Goal: Check status: Check status

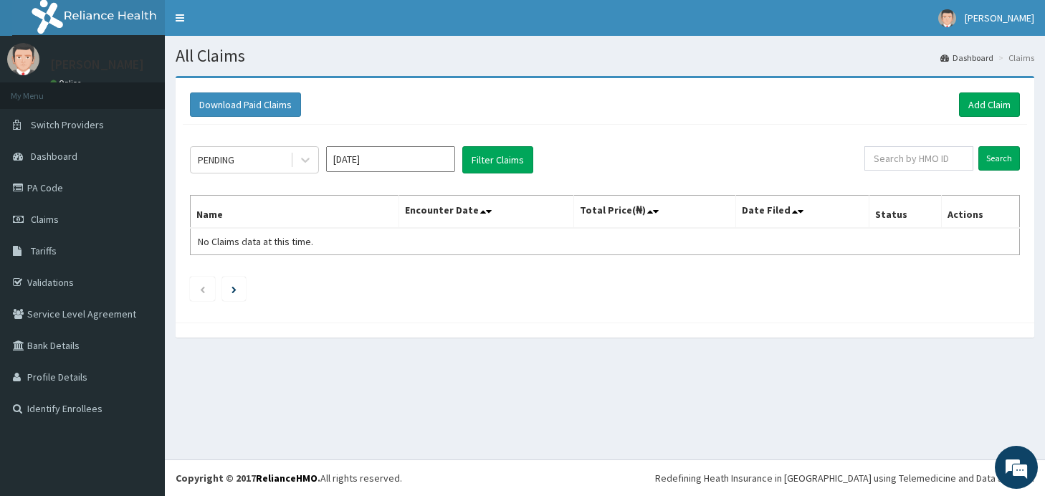
click at [422, 163] on input "[DATE]" at bounding box center [390, 159] width 129 height 26
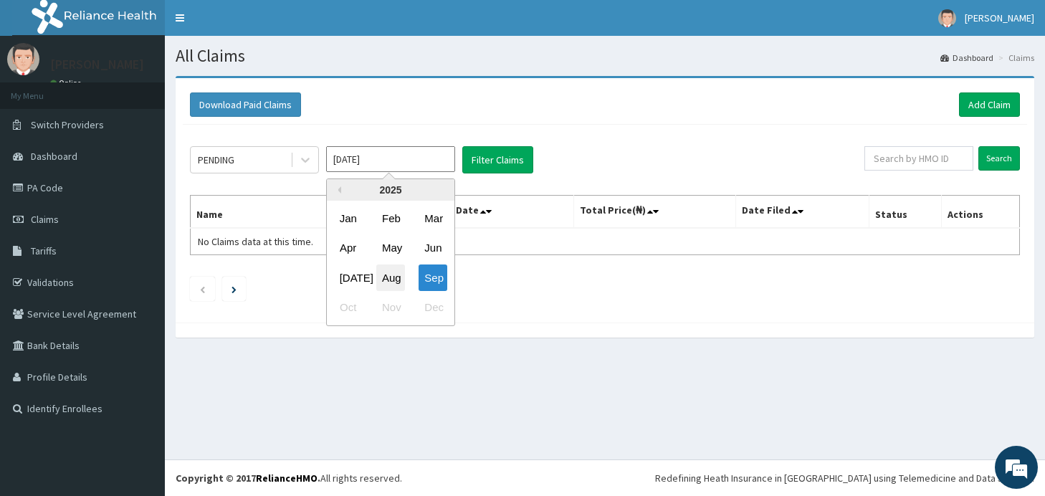
click at [396, 282] on div "Aug" at bounding box center [390, 278] width 29 height 27
type input "Aug 2025"
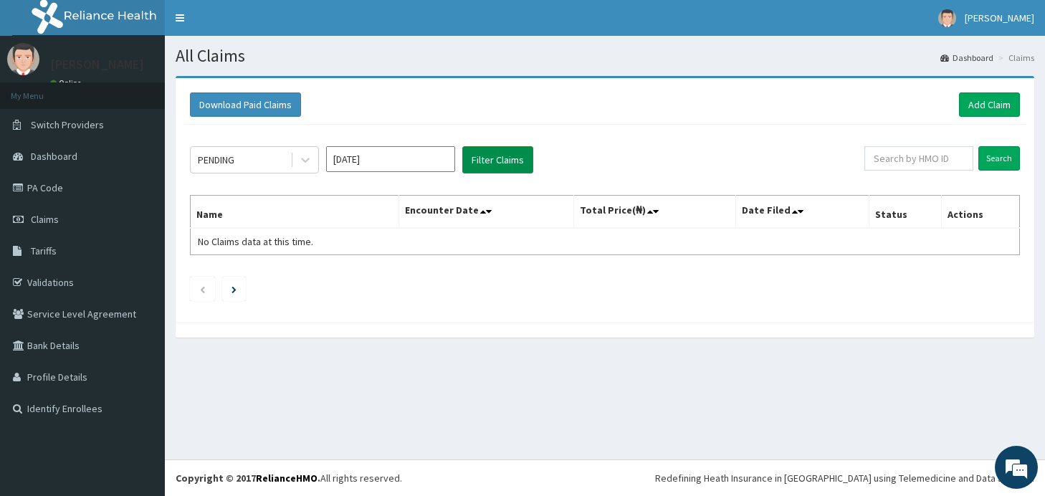
click at [507, 166] on button "Filter Claims" at bounding box center [497, 159] width 71 height 27
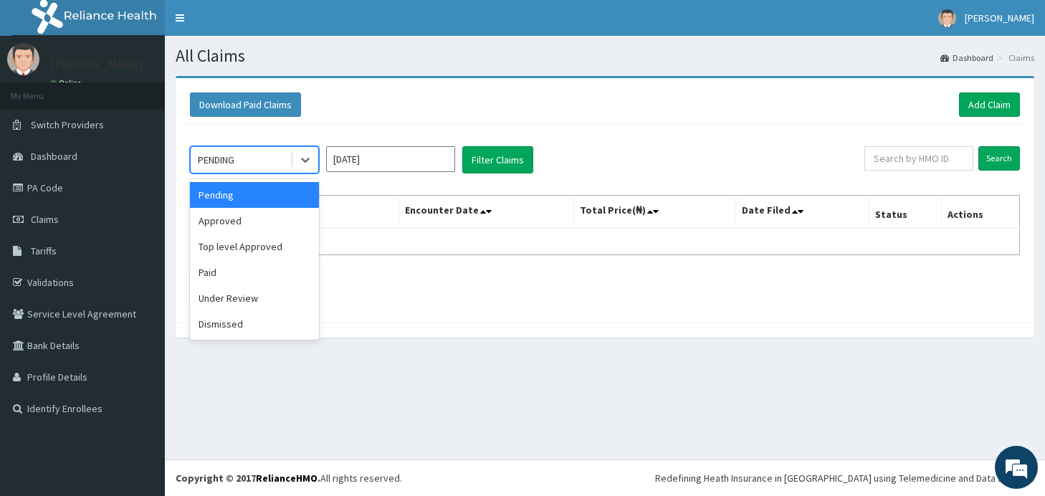
click at [280, 222] on div "Approved" at bounding box center [254, 221] width 129 height 26
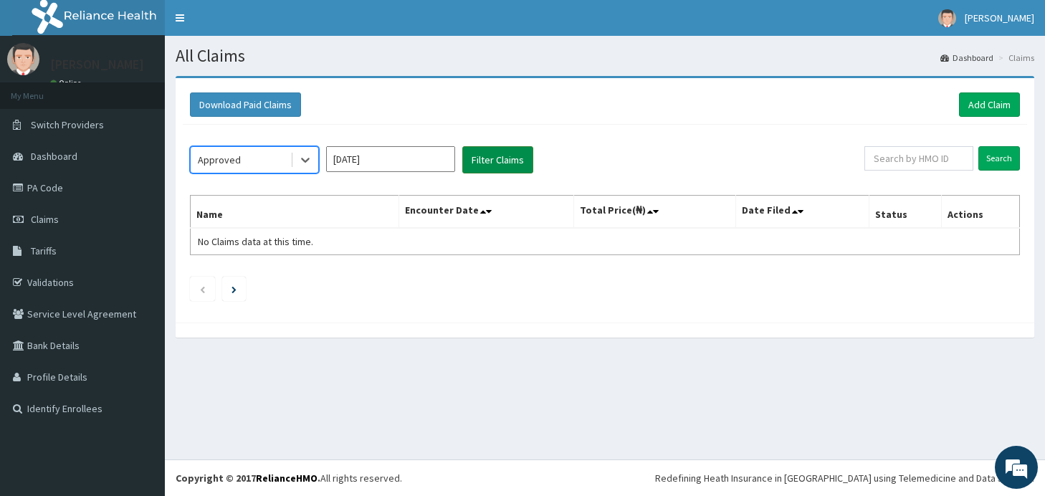
click at [508, 162] on button "Filter Claims" at bounding box center [497, 159] width 71 height 27
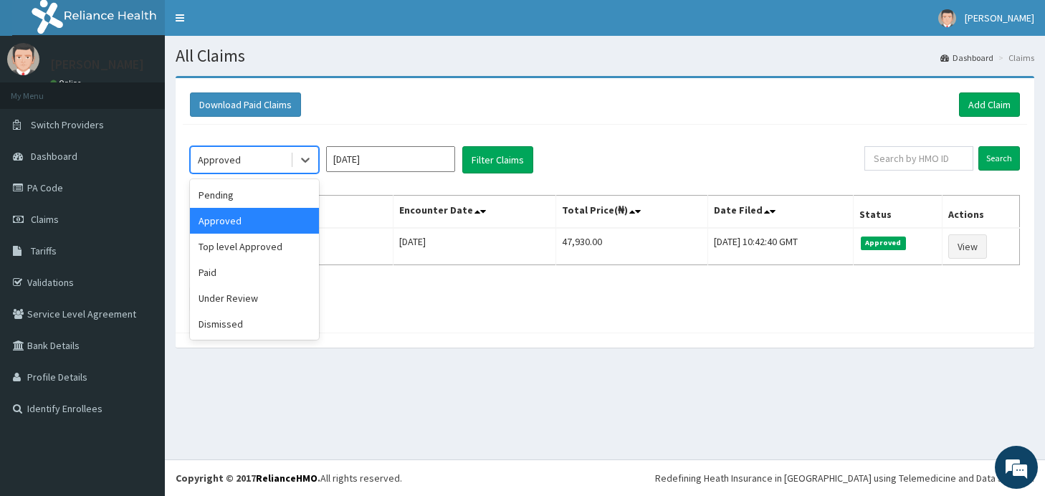
click at [270, 273] on div "Paid" at bounding box center [254, 273] width 129 height 26
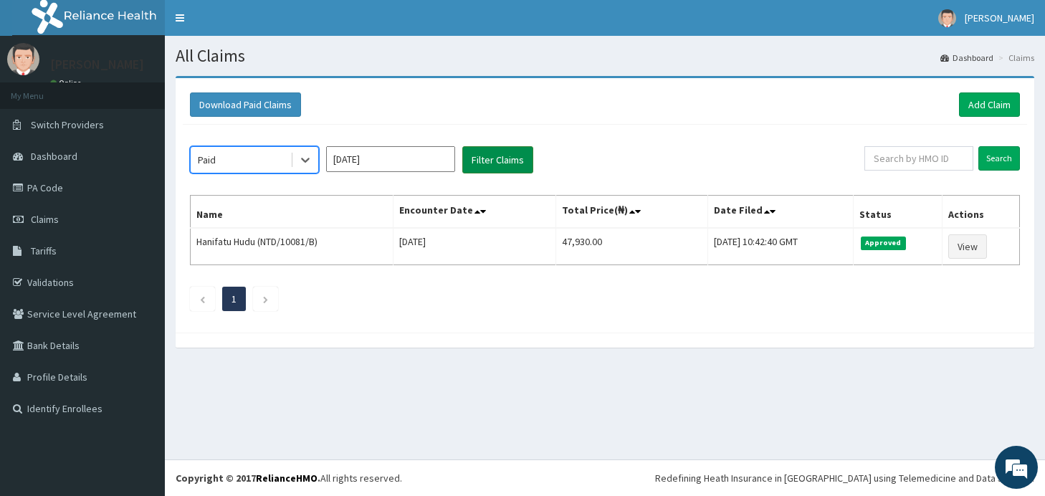
click at [504, 154] on button "Filter Claims" at bounding box center [497, 159] width 71 height 27
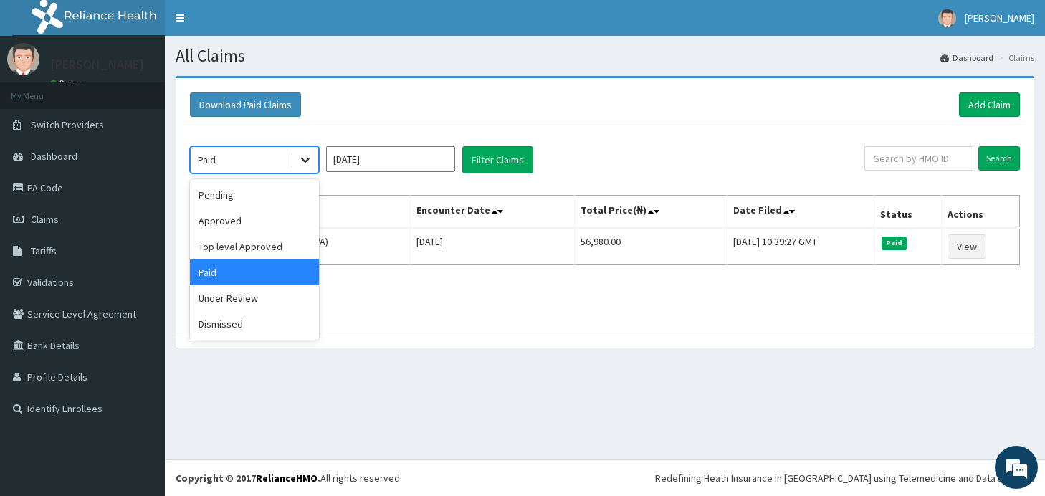
click at [306, 165] on icon at bounding box center [305, 160] width 14 height 14
click at [262, 295] on div "Under Review" at bounding box center [254, 298] width 129 height 26
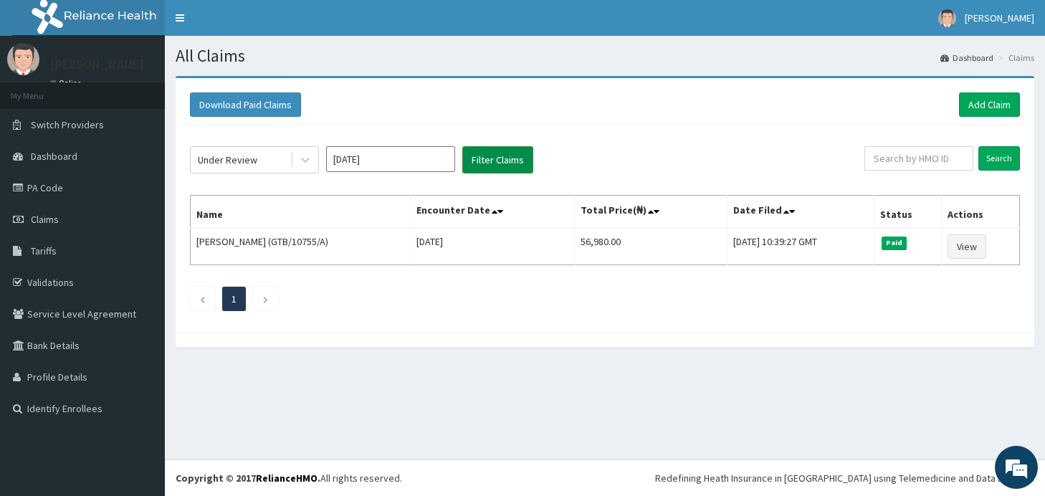
click at [508, 158] on button "Filter Claims" at bounding box center [497, 159] width 71 height 27
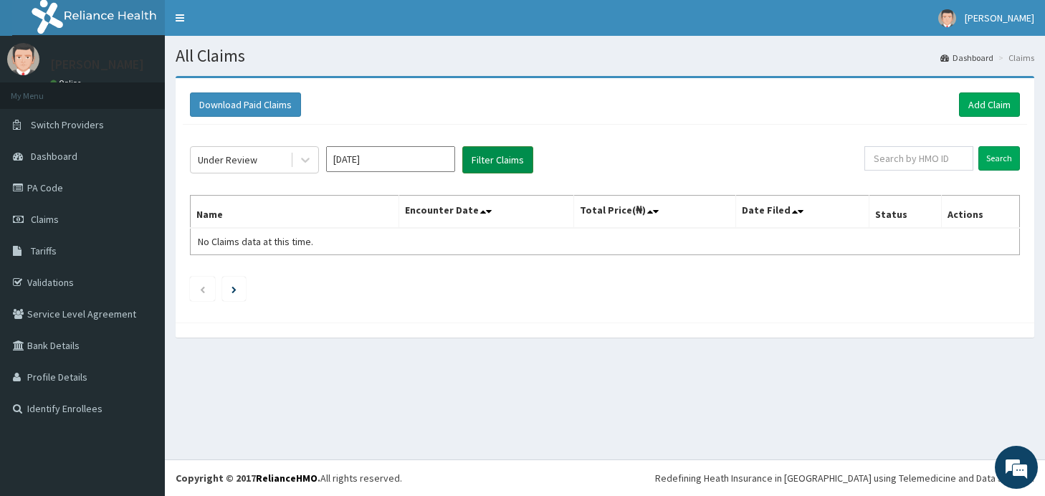
click at [497, 155] on button "Filter Claims" at bounding box center [497, 159] width 71 height 27
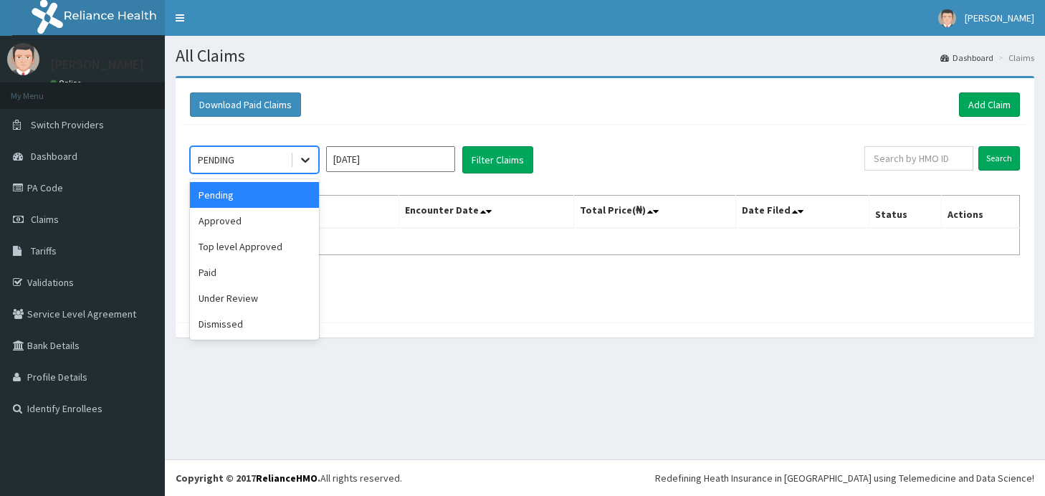
click at [305, 162] on icon at bounding box center [305, 160] width 9 height 5
click at [410, 109] on div "Download Paid Claims Add Claim" at bounding box center [605, 104] width 830 height 24
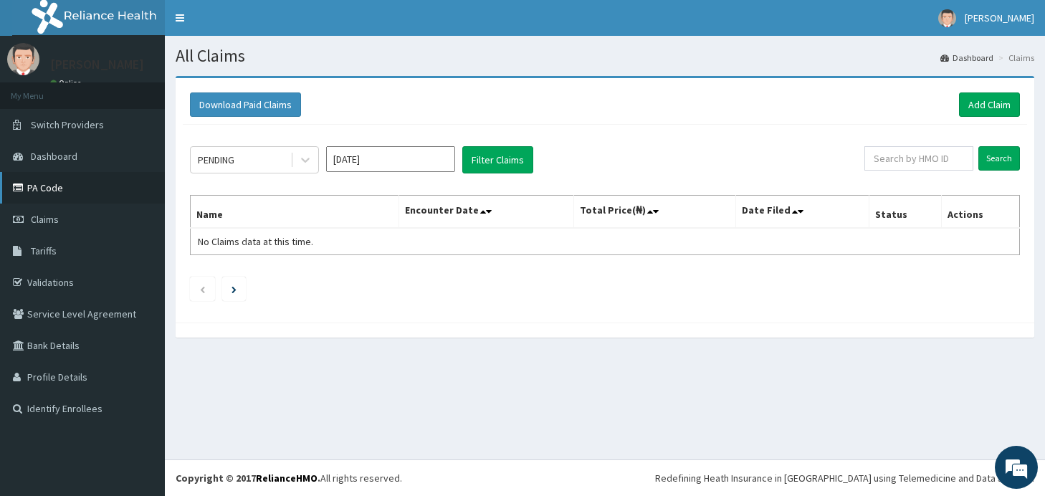
click at [52, 182] on link "PA Code" at bounding box center [82, 188] width 165 height 32
